Goal: Information Seeking & Learning: Learn about a topic

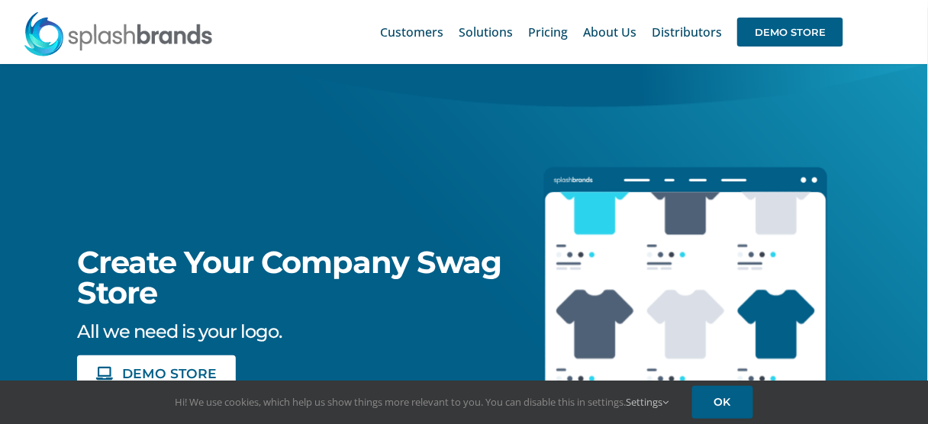
scroll to position [244, 0]
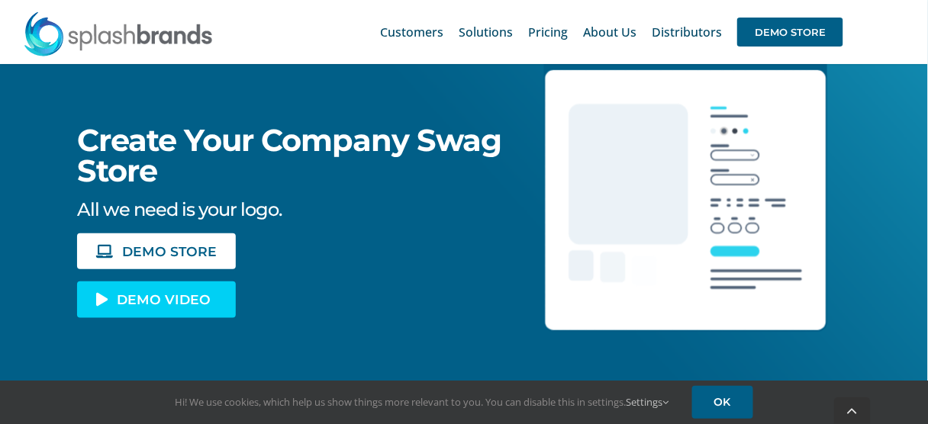
click at [212, 298] on link "DEMO VIDEO" at bounding box center [156, 299] width 159 height 36
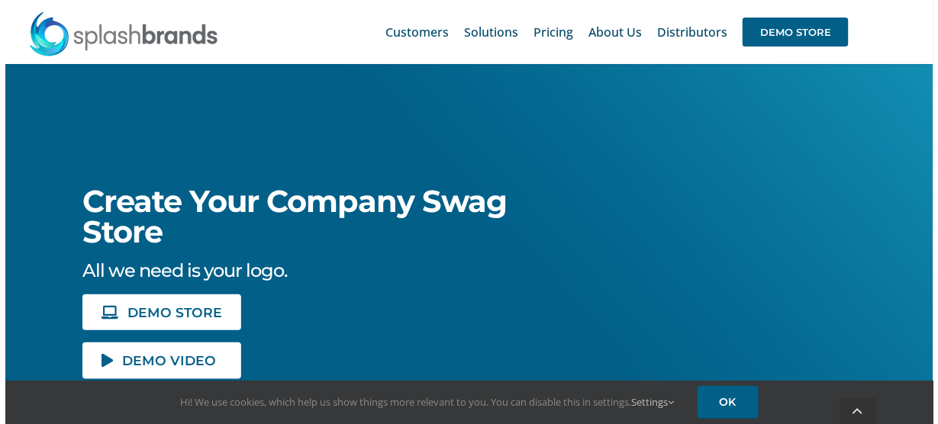
scroll to position [305, 0]
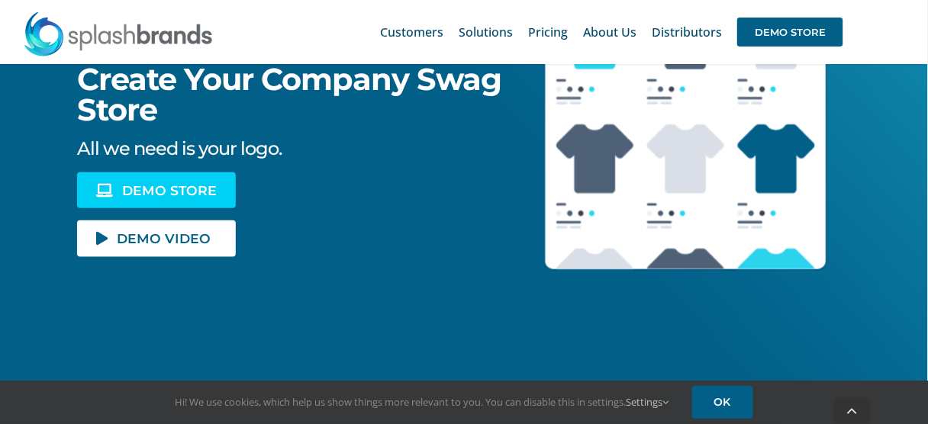
click at [149, 185] on span "DEMO STORE" at bounding box center [169, 190] width 95 height 13
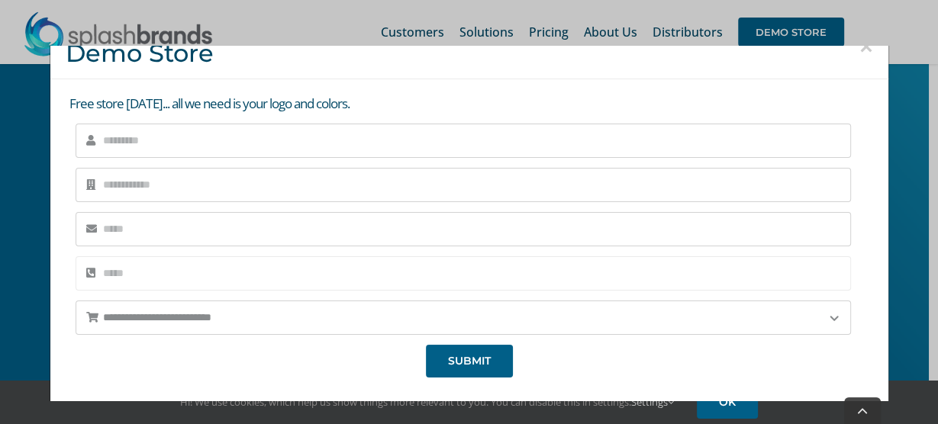
scroll to position [0, 0]
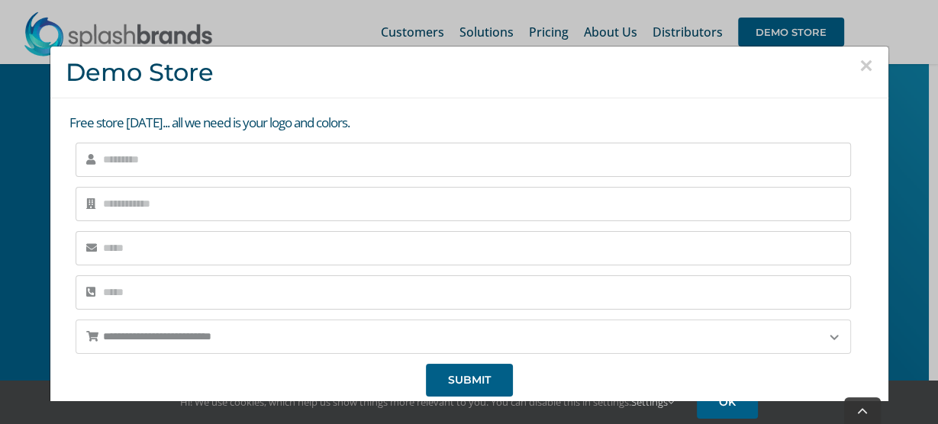
click at [182, 337] on select "**********" at bounding box center [463, 337] width 774 height 34
click at [859, 65] on button "×" at bounding box center [866, 65] width 14 height 23
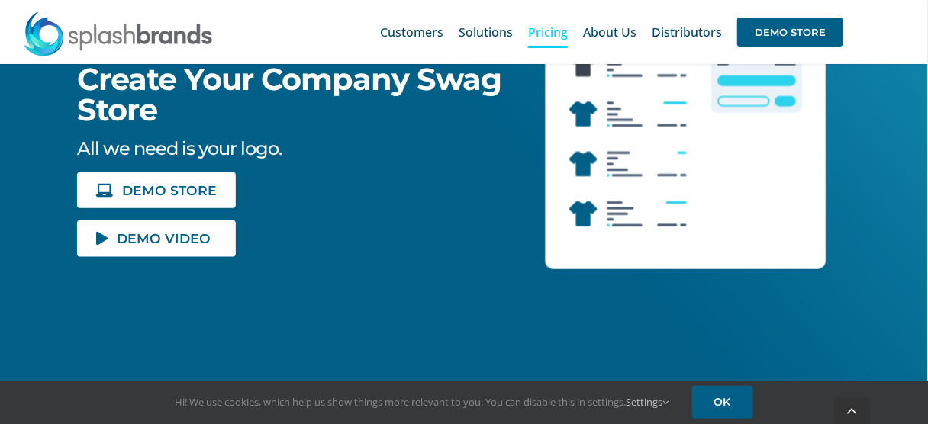
click at [552, 40] on link "Pricing" at bounding box center [548, 32] width 40 height 49
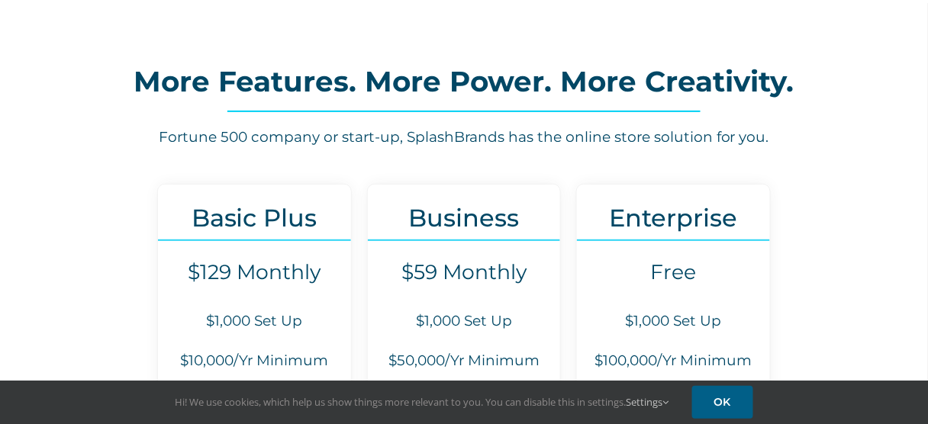
scroll to position [186, 0]
